Goal: Find specific page/section: Find specific page/section

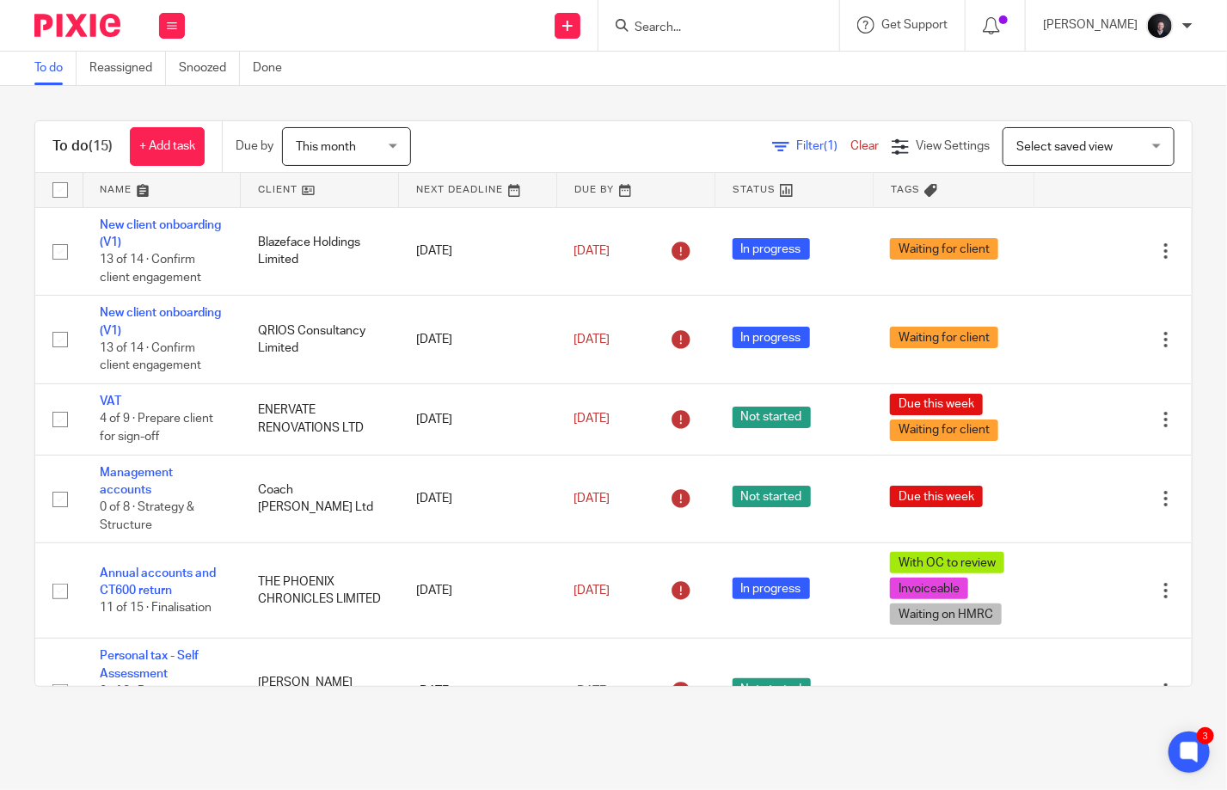
click at [702, 18] on form at bounding box center [724, 25] width 183 height 21
click at [701, 22] on input "Search" at bounding box center [710, 28] width 155 height 15
type input "wjr"
click at [732, 63] on link at bounding box center [735, 67] width 213 height 26
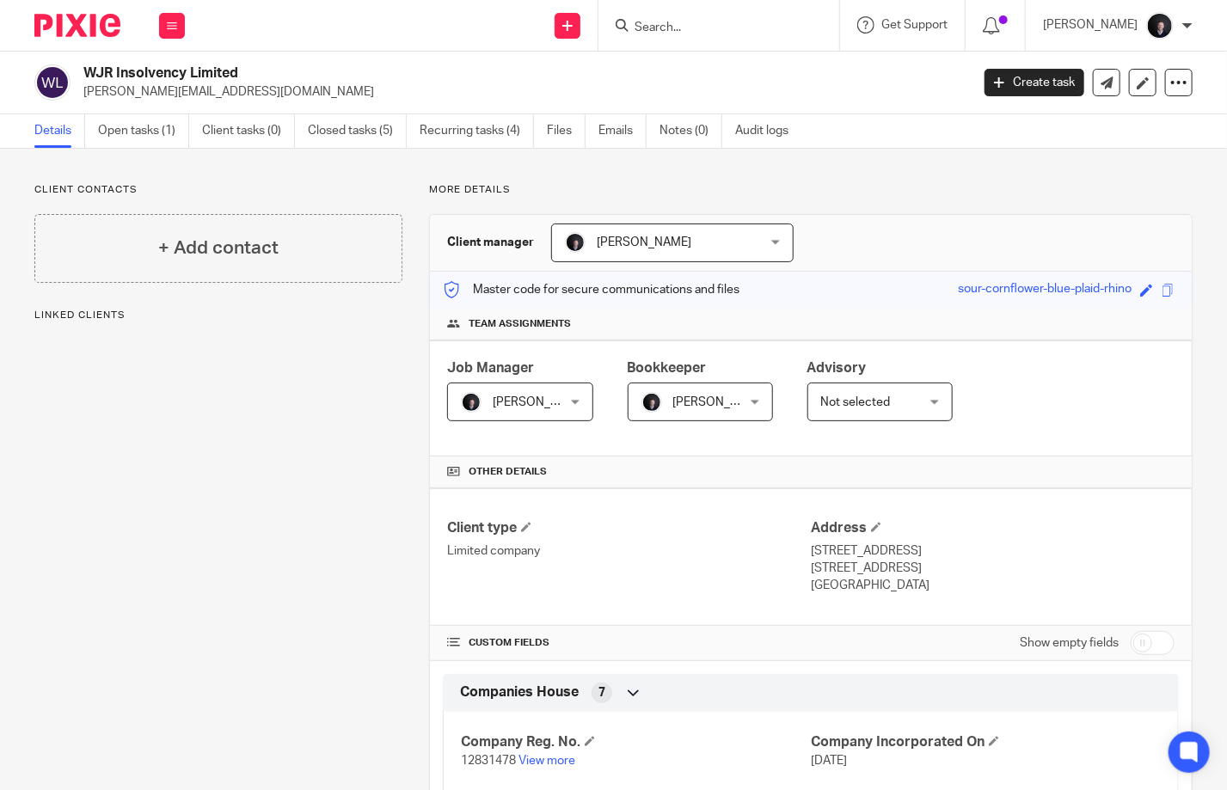
scroll to position [230, 0]
